Goal: Task Accomplishment & Management: Use online tool/utility

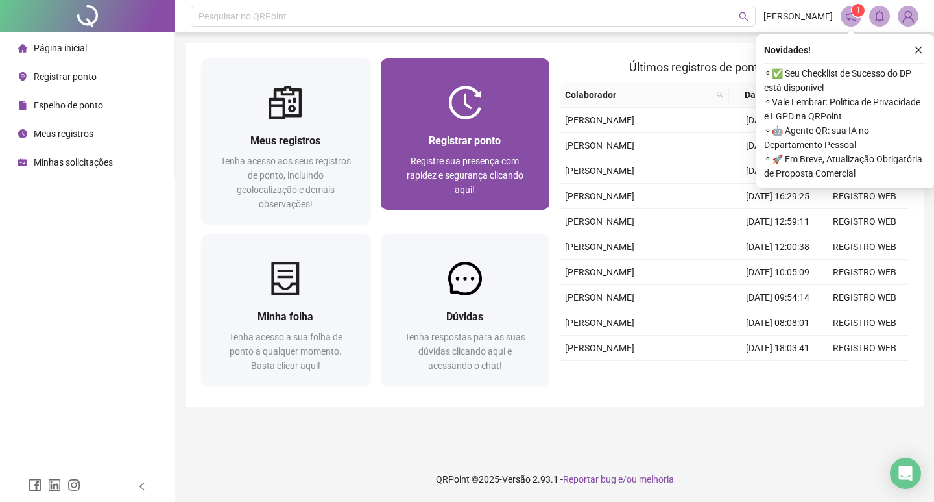
click at [475, 125] on div "Registrar ponto Registre sua presença com rapidez e segurança clicando aqui!" at bounding box center [465, 164] width 169 height 90
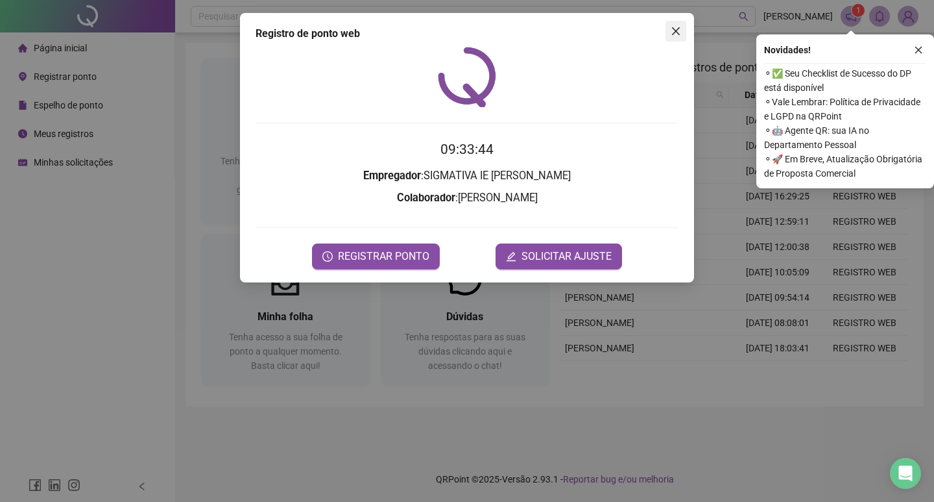
click at [684, 25] on button "Close" at bounding box center [676, 31] width 21 height 21
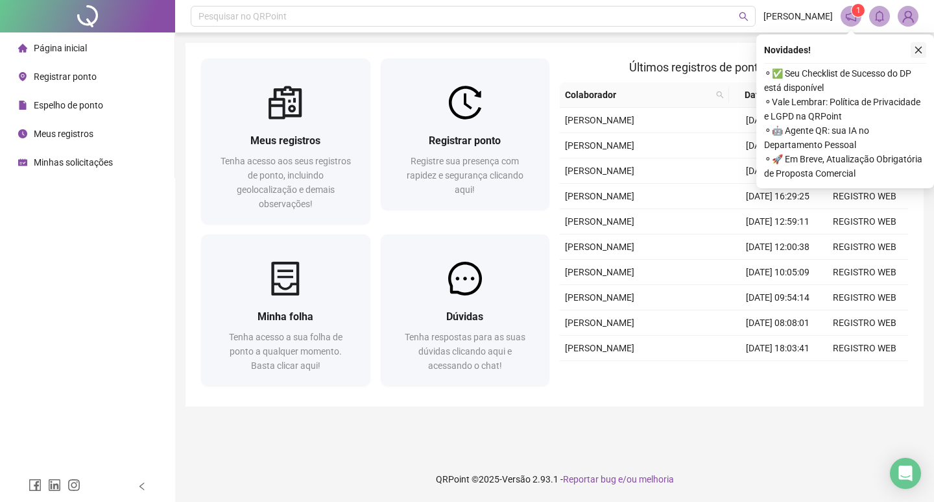
click at [917, 54] on icon "close" at bounding box center [918, 49] width 9 height 9
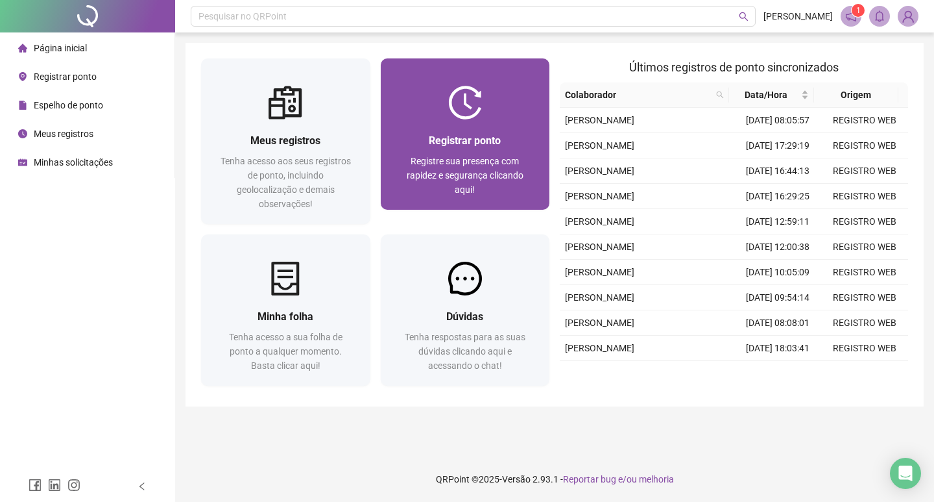
click at [504, 147] on div "Registrar ponto" at bounding box center [465, 140] width 138 height 16
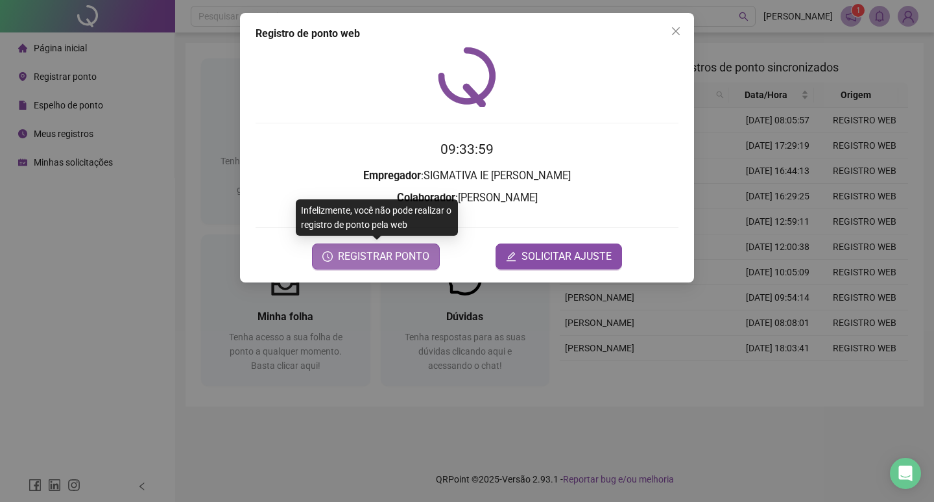
click at [393, 247] on button "REGISTRAR PONTO" at bounding box center [376, 256] width 128 height 26
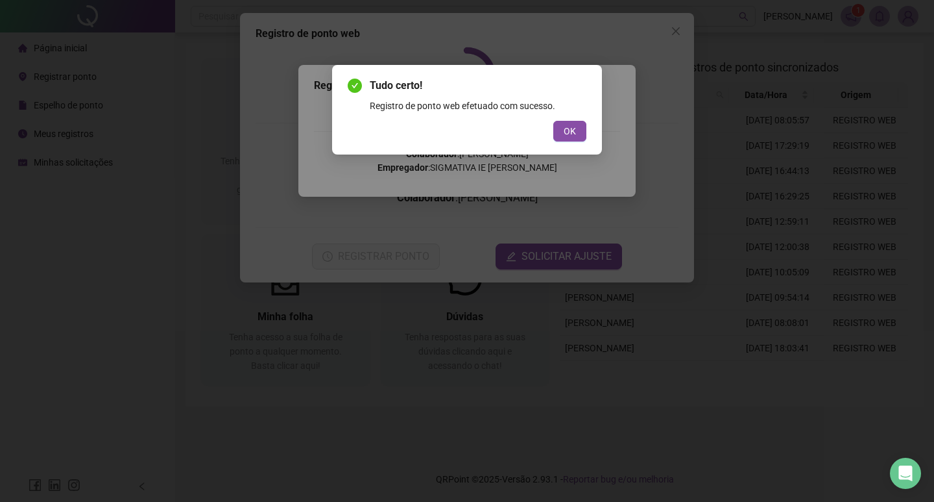
click at [573, 128] on span "OK" at bounding box center [570, 131] width 12 height 14
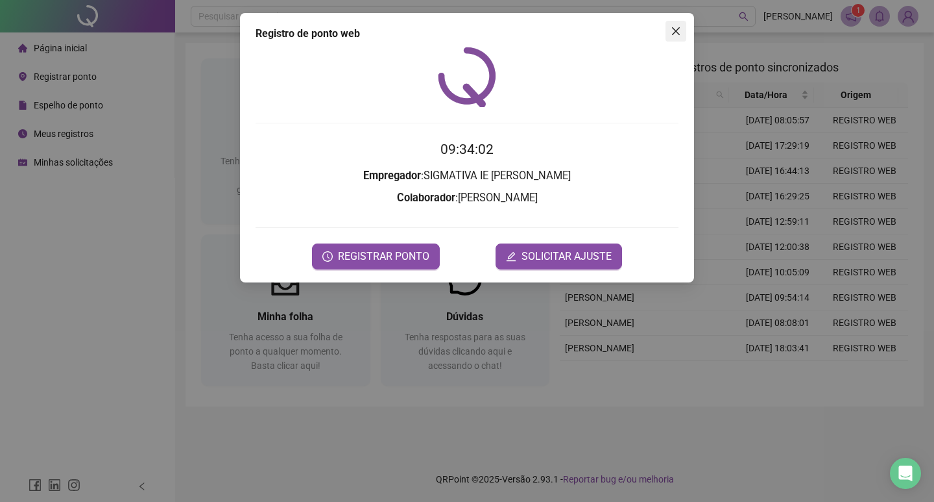
click at [675, 36] on icon "close" at bounding box center [676, 31] width 10 height 10
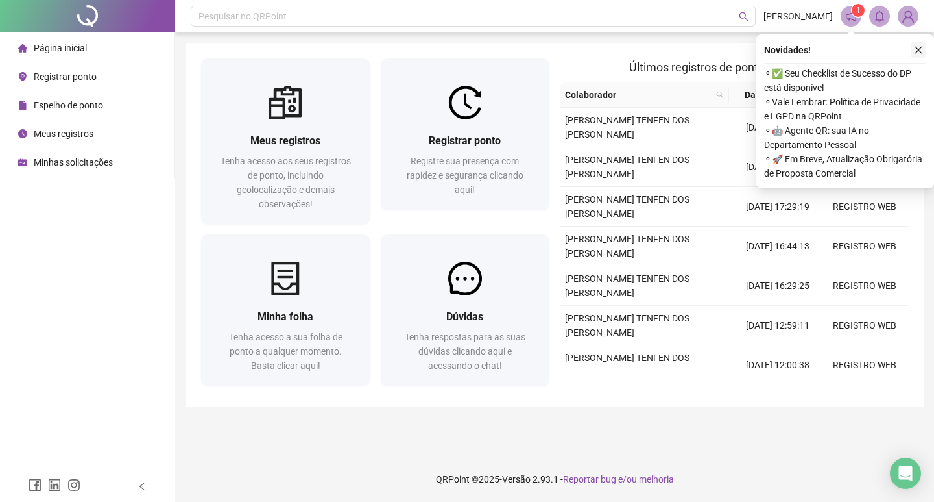
click at [917, 54] on icon "close" at bounding box center [918, 49] width 9 height 9
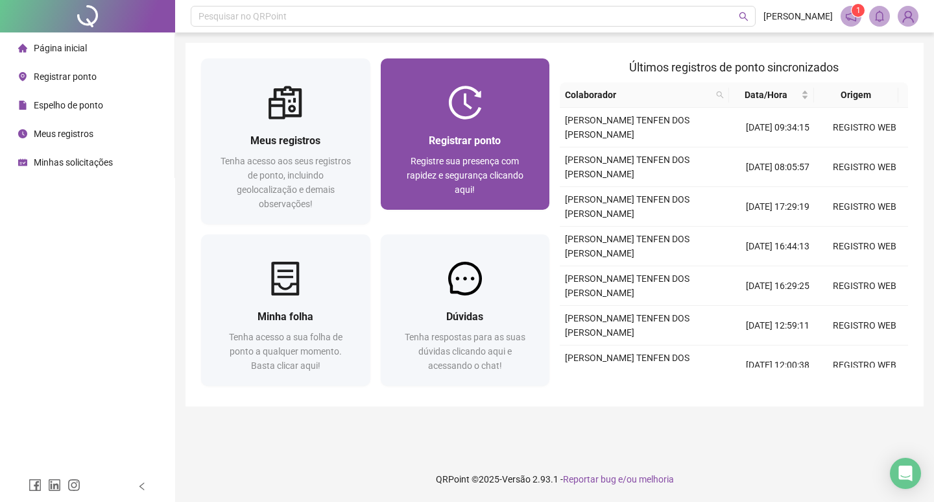
click at [508, 156] on span "Registre sua presença com rapidez e segurança clicando aqui!" at bounding box center [465, 175] width 117 height 39
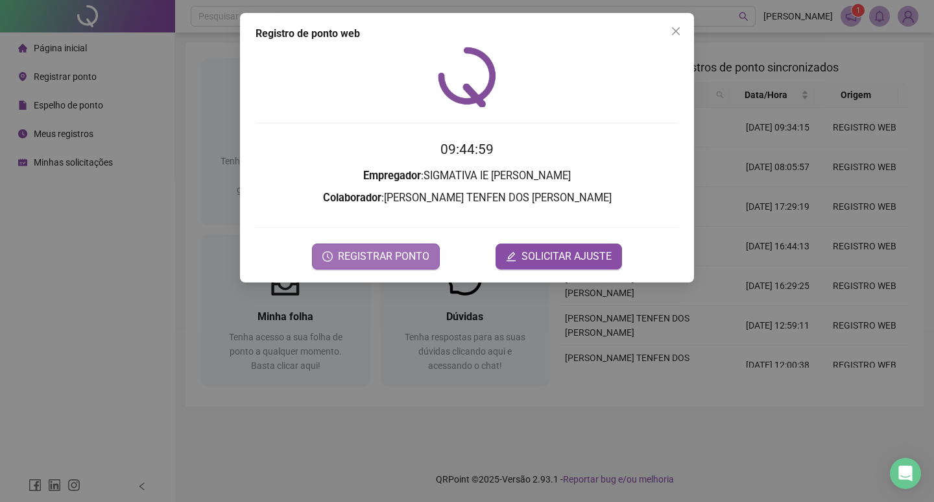
click at [407, 246] on button "REGISTRAR PONTO" at bounding box center [376, 256] width 128 height 26
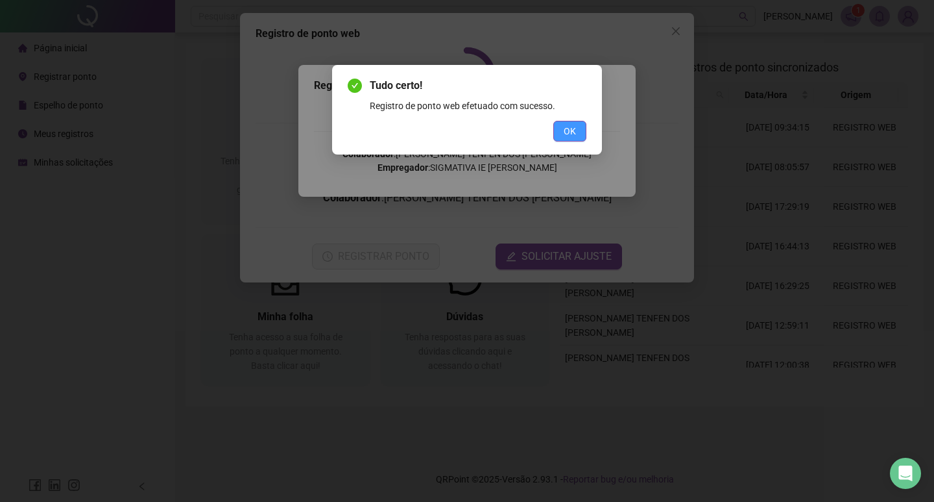
click at [571, 133] on span "OK" at bounding box center [570, 131] width 12 height 14
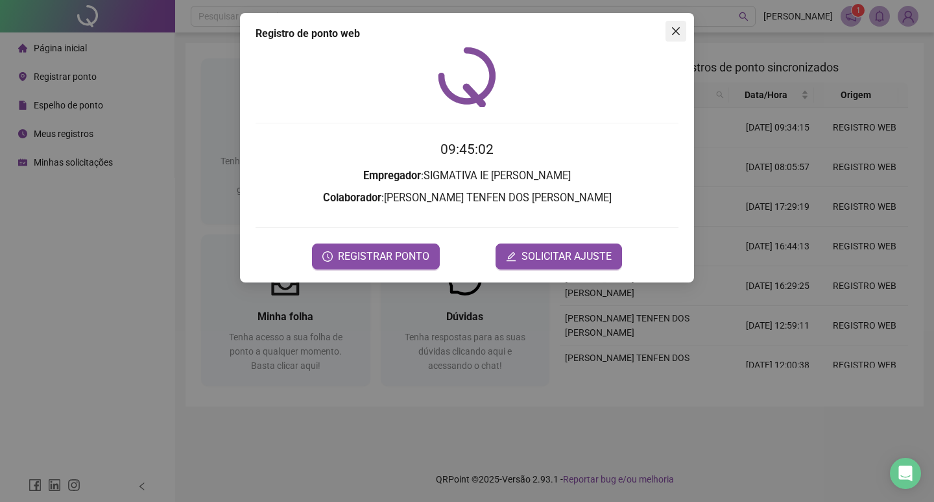
click at [674, 30] on icon "close" at bounding box center [676, 31] width 8 height 8
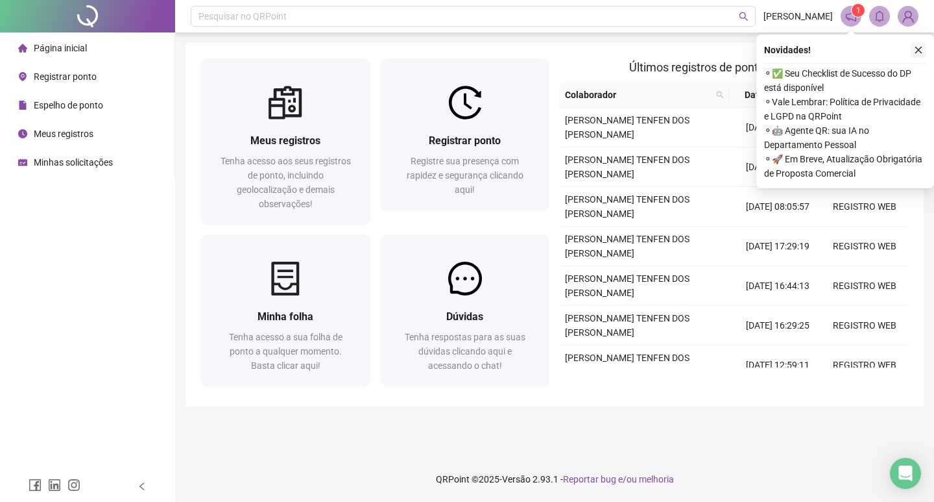
click at [922, 49] on icon "close" at bounding box center [918, 49] width 9 height 9
